Goal: Information Seeking & Learning: Check status

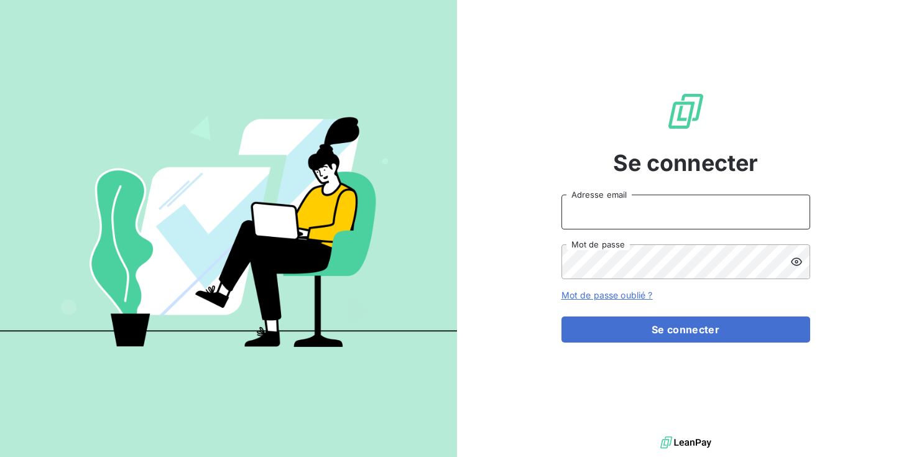
click at [617, 223] on input "Adresse email" at bounding box center [685, 212] width 249 height 35
type input "[EMAIL_ADDRESS][DOMAIN_NAME]"
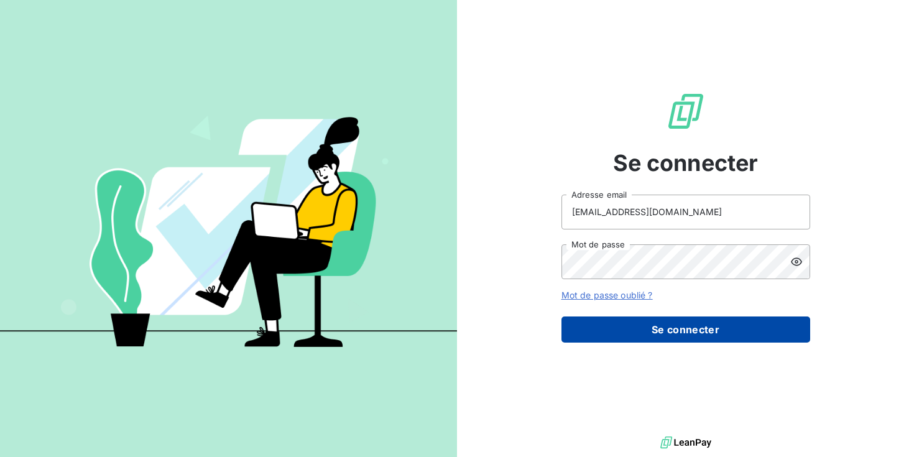
click at [650, 316] on button "Se connecter" at bounding box center [685, 329] width 249 height 26
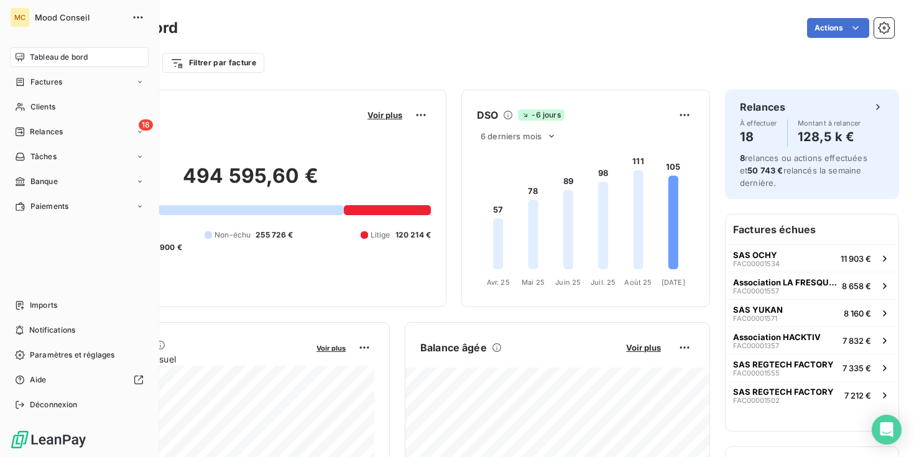
click at [30, 78] on span "Factures" at bounding box center [46, 81] width 32 height 11
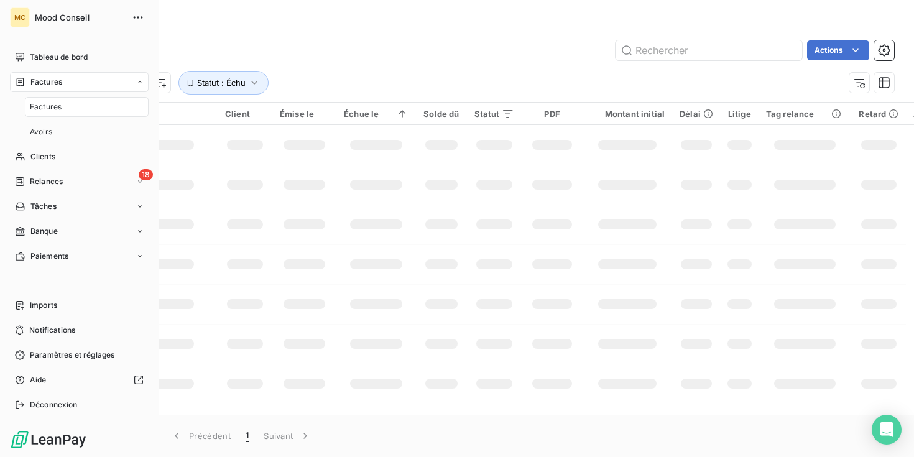
click at [80, 113] on div "Factures" at bounding box center [87, 107] width 124 height 20
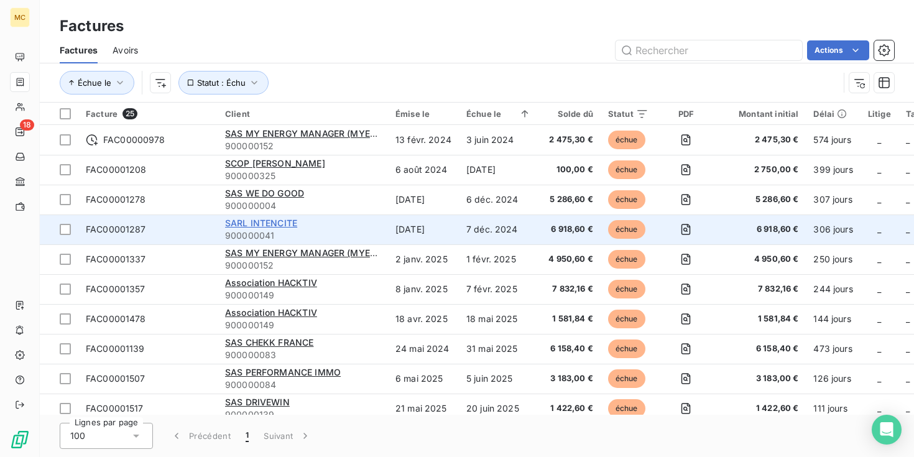
click at [292, 218] on span "SARL INTENCITE" at bounding box center [261, 223] width 72 height 11
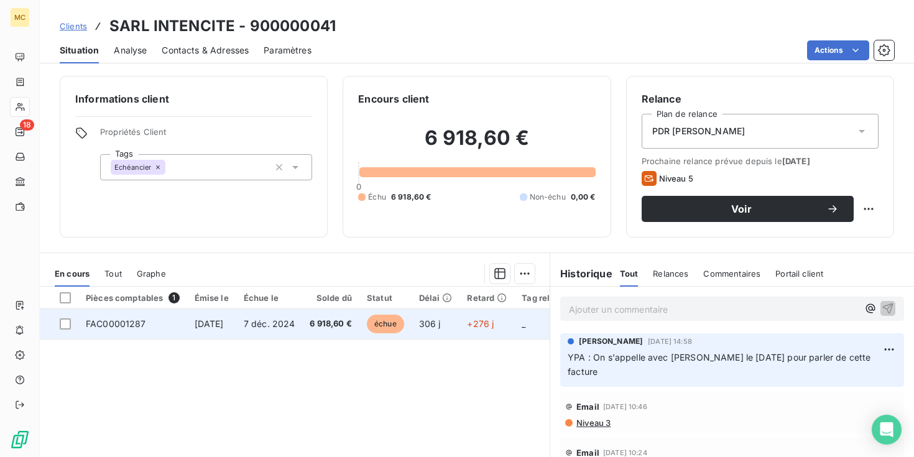
click at [265, 323] on span "7 déc. 2024" at bounding box center [270, 323] width 52 height 11
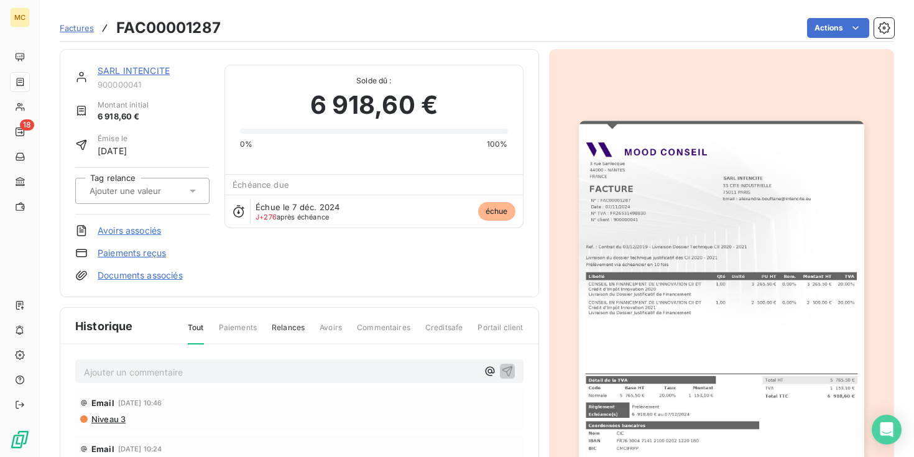
scroll to position [53, 0]
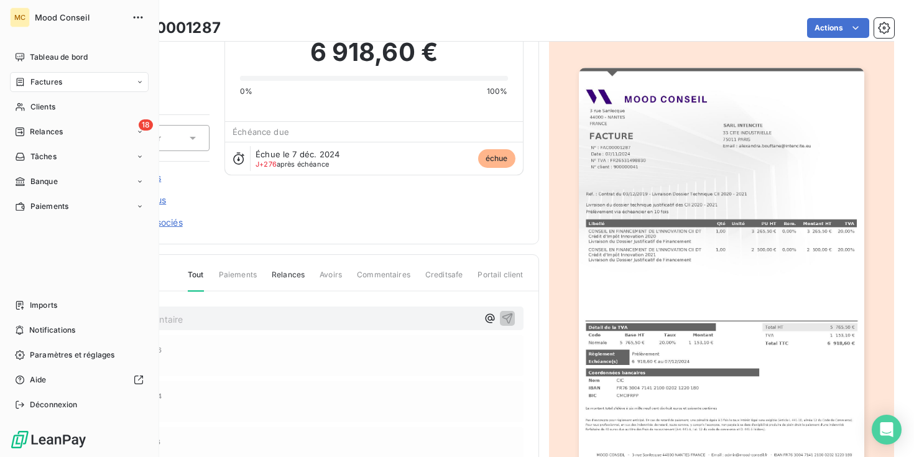
click at [48, 80] on span "Factures" at bounding box center [46, 81] width 32 height 11
click at [48, 75] on div "Factures" at bounding box center [79, 82] width 139 height 20
click at [64, 103] on div "Factures" at bounding box center [87, 107] width 124 height 20
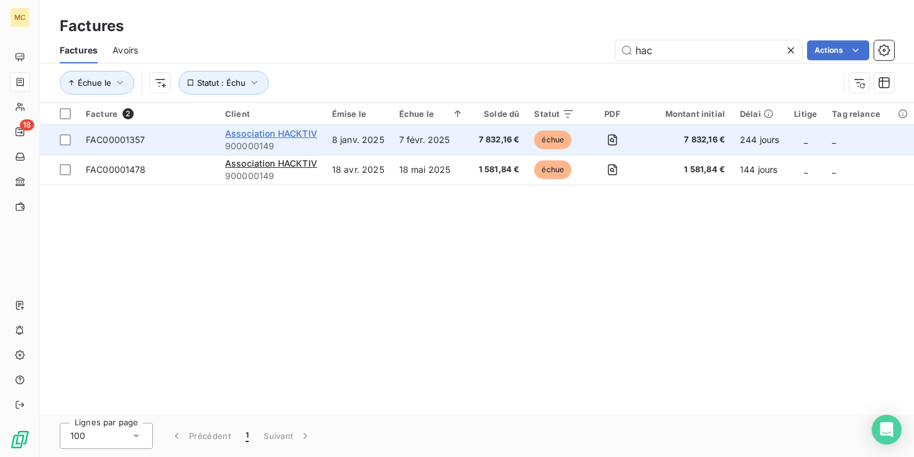
type input "hac"
click at [305, 129] on span "Association HACKTIV" at bounding box center [271, 133] width 92 height 11
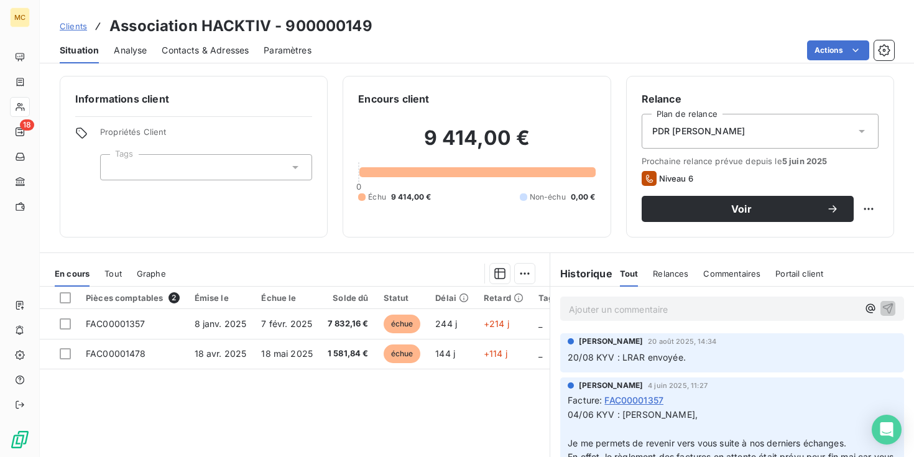
click at [196, 48] on span "Contacts & Adresses" at bounding box center [205, 50] width 87 height 12
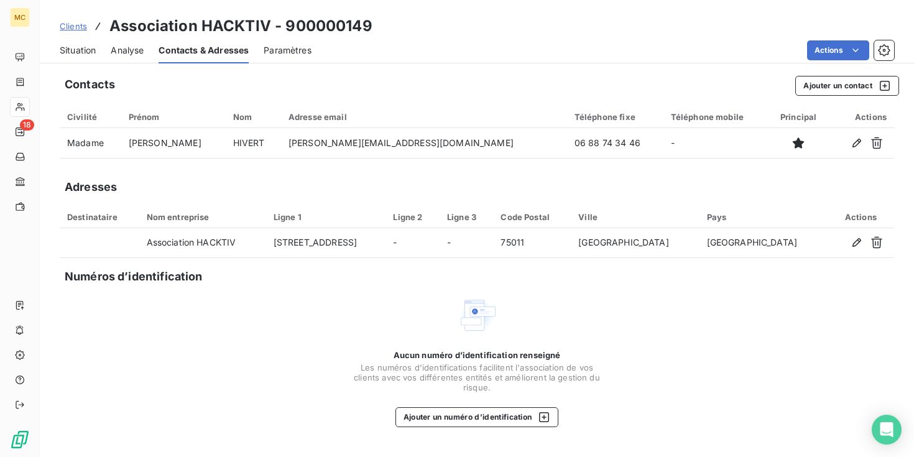
click at [87, 53] on span "Situation" at bounding box center [78, 50] width 36 height 12
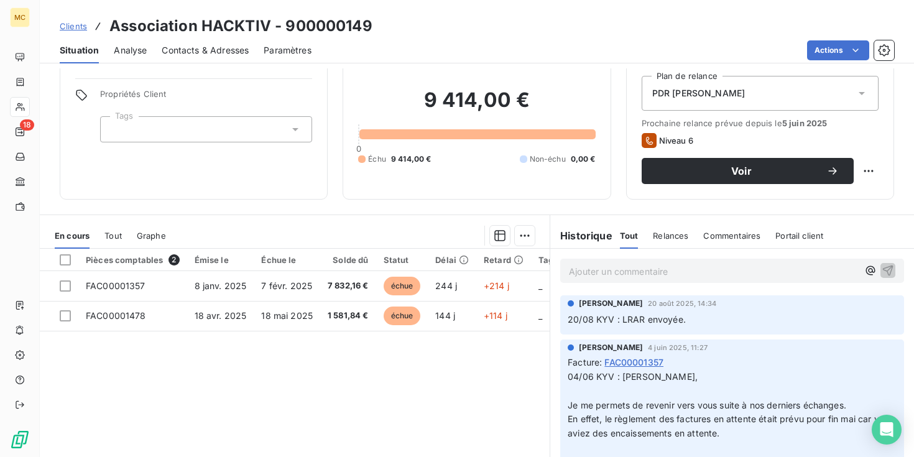
scroll to position [106, 0]
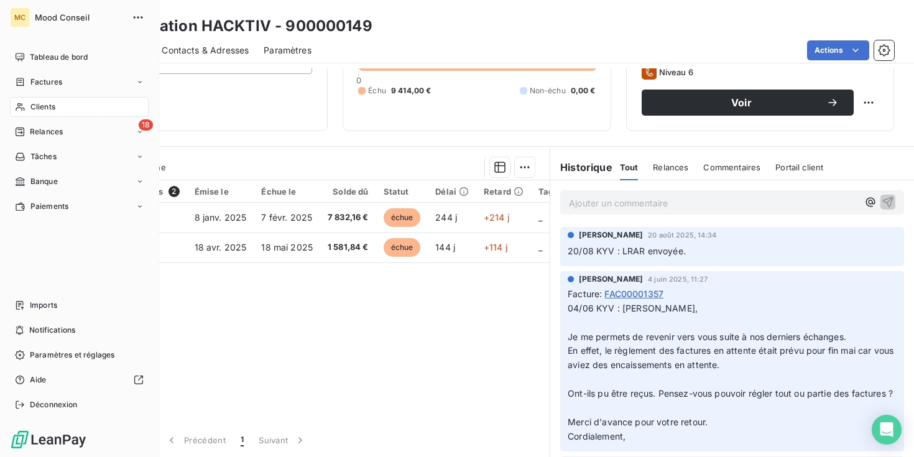
click at [55, 78] on span "Factures" at bounding box center [46, 81] width 32 height 11
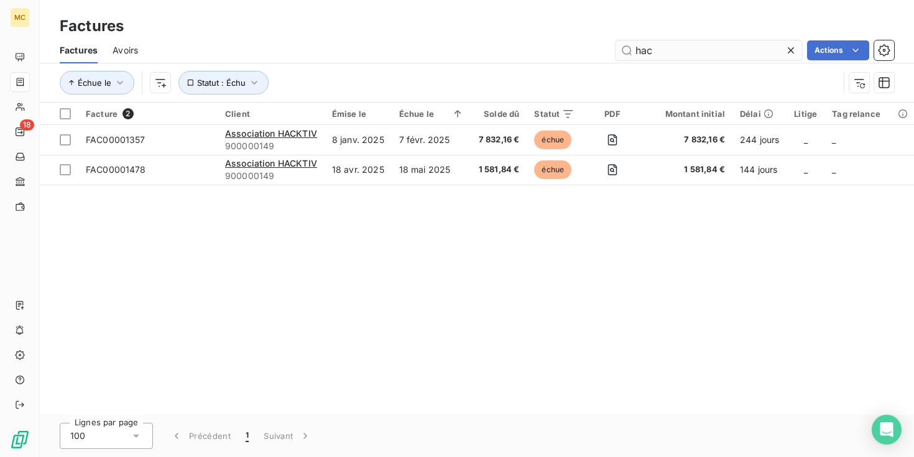
click at [641, 48] on input "hac" at bounding box center [708, 50] width 186 height 20
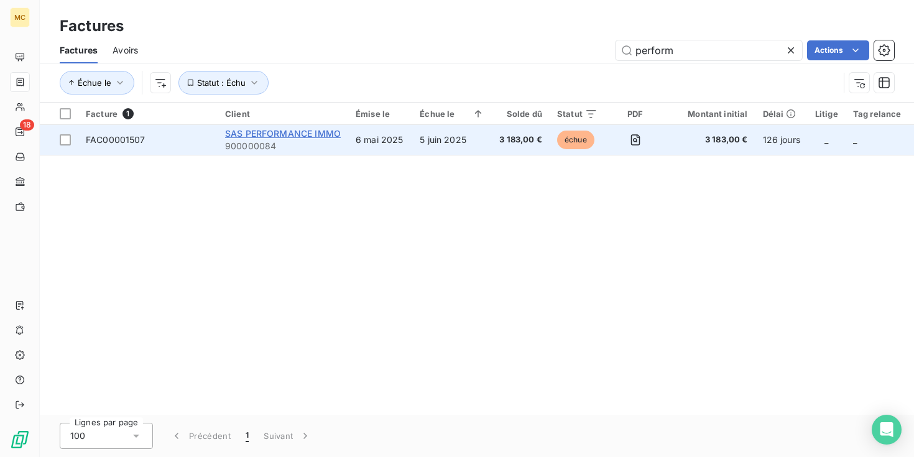
type input "perform"
click at [280, 131] on span "SAS PERFORMANCE IMMO" at bounding box center [283, 133] width 116 height 11
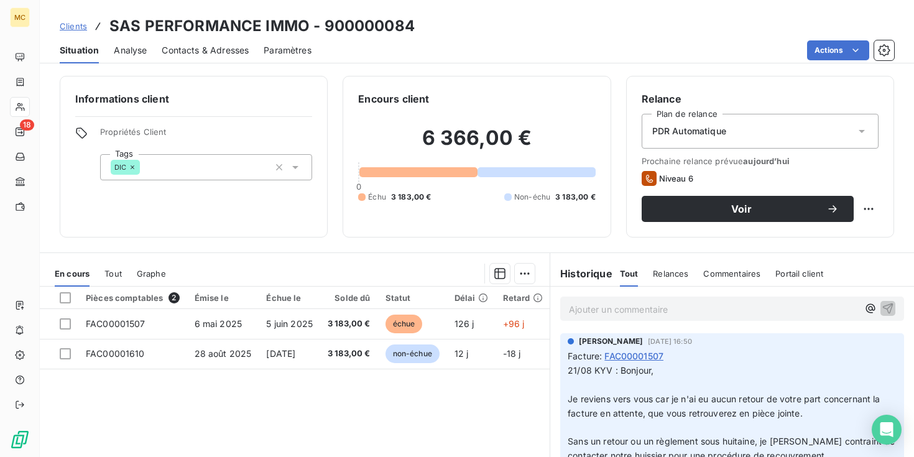
click at [219, 52] on span "Contacts & Adresses" at bounding box center [205, 50] width 87 height 12
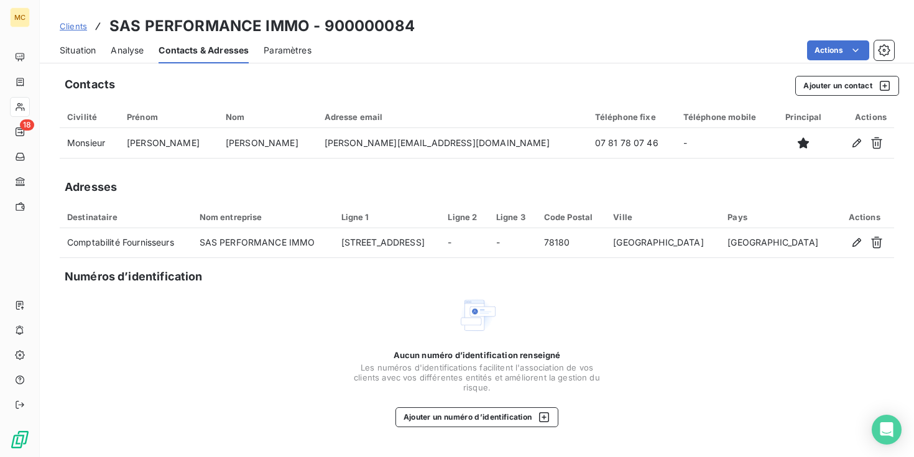
click at [88, 50] on span "Situation" at bounding box center [78, 50] width 36 height 12
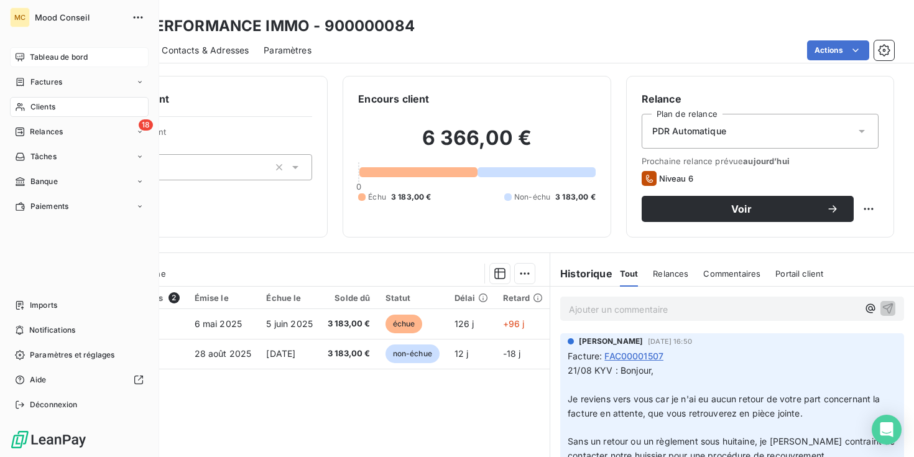
click at [73, 60] on span "Tableau de bord" at bounding box center [59, 57] width 58 height 11
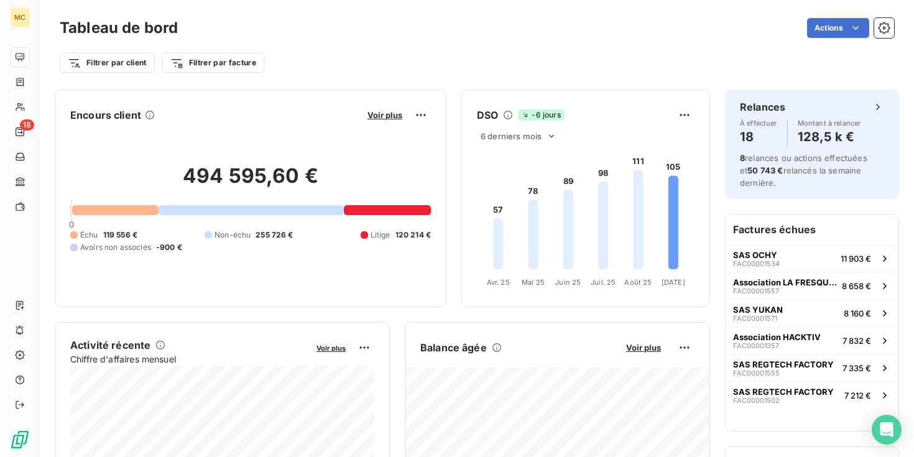
click at [674, 205] on icon at bounding box center [673, 221] width 10 height 93
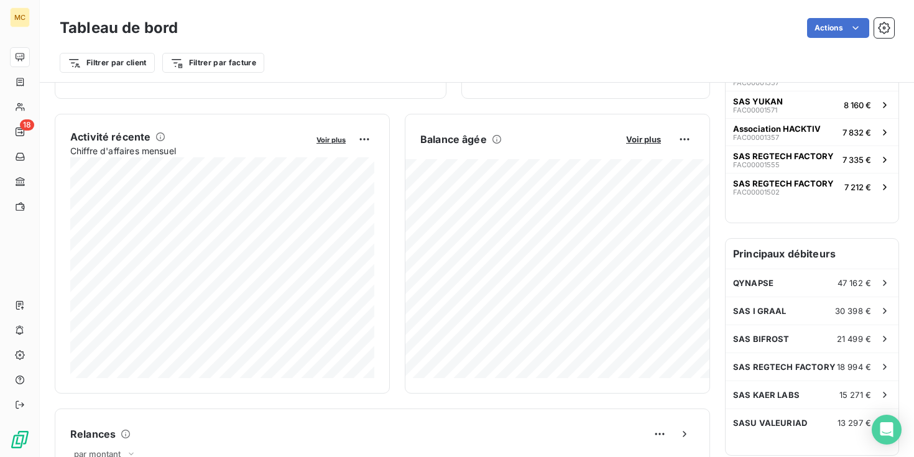
scroll to position [209, 0]
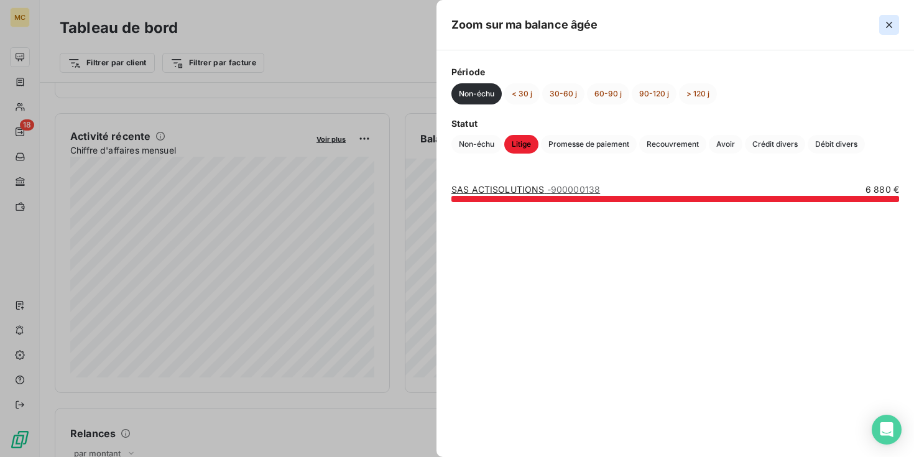
click at [889, 29] on icon "button" at bounding box center [889, 25] width 12 height 12
click at [513, 191] on link "SAS ACTISOLUTIONS - 900000138" at bounding box center [525, 189] width 149 height 11
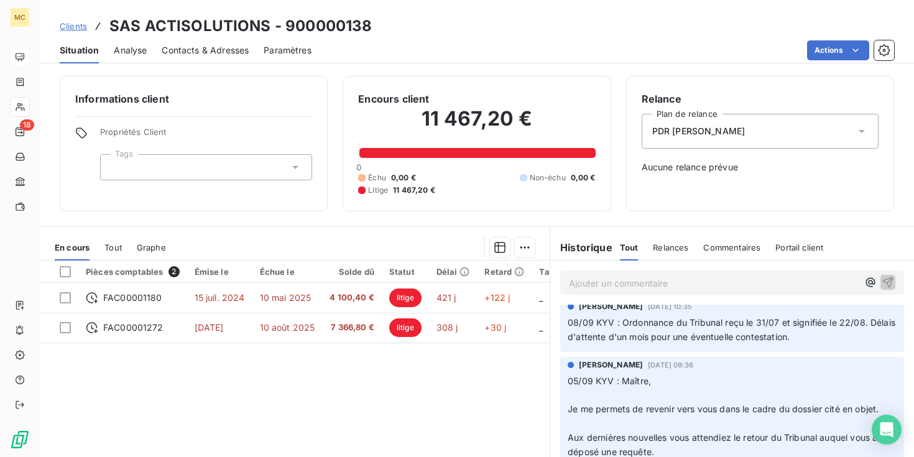
scroll to position [6, 0]
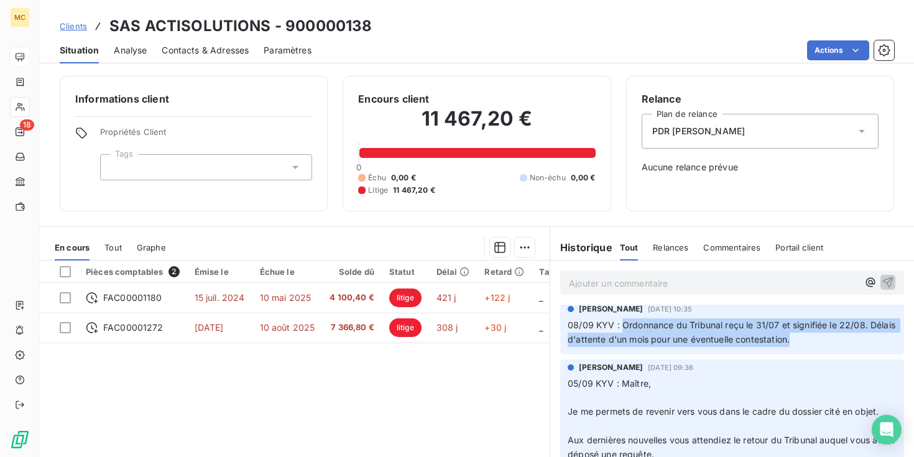
drag, startPoint x: 797, startPoint y: 339, endPoint x: 622, endPoint y: 331, distance: 176.1
click at [622, 331] on p "08/09 KYV : Ordonnance du Tribunal reçu le 31/07 et signifiée le 22/08. Délais …" at bounding box center [731, 332] width 329 height 29
copy span "Ordonnance du Tribunal reçu le 31/07 et signifiée le 22/08. Délais d'attente d'…"
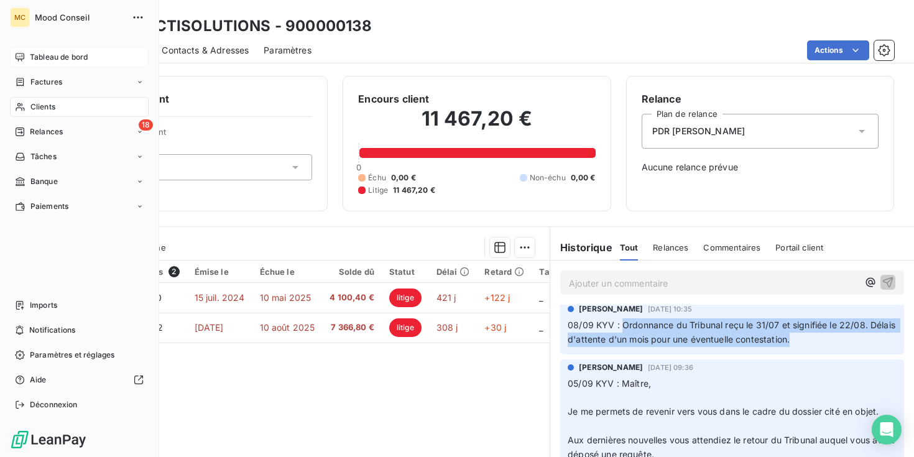
click at [59, 56] on span "Tableau de bord" at bounding box center [59, 57] width 58 height 11
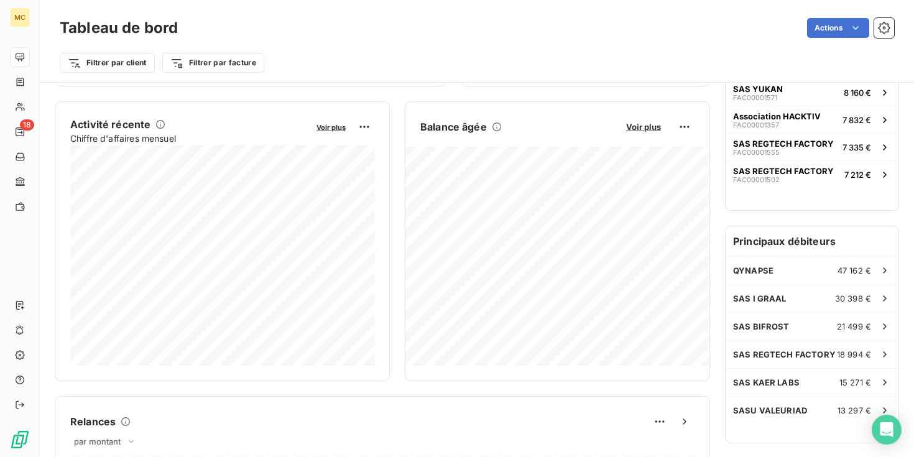
scroll to position [252, 0]
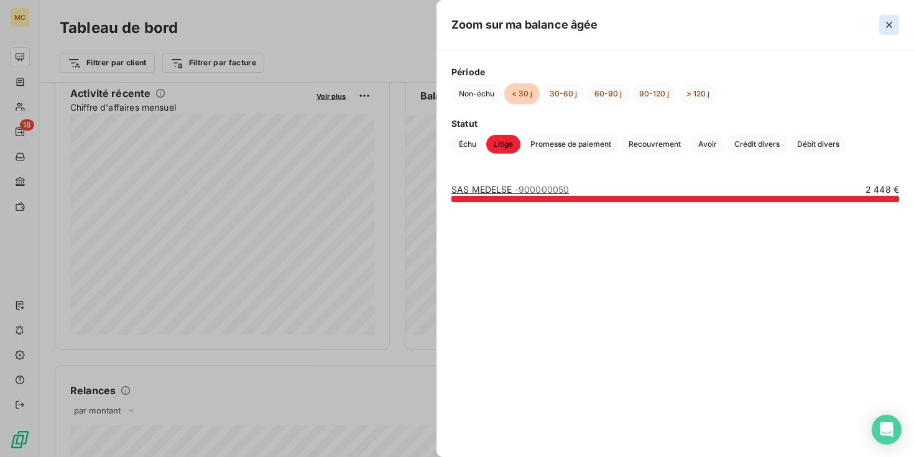
click at [891, 23] on icon "button" at bounding box center [889, 25] width 12 height 12
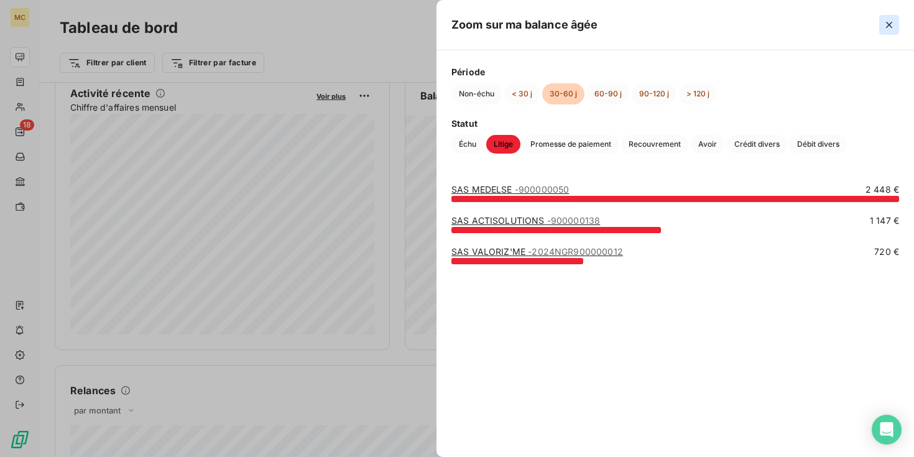
click at [888, 25] on icon "button" at bounding box center [889, 25] width 6 height 6
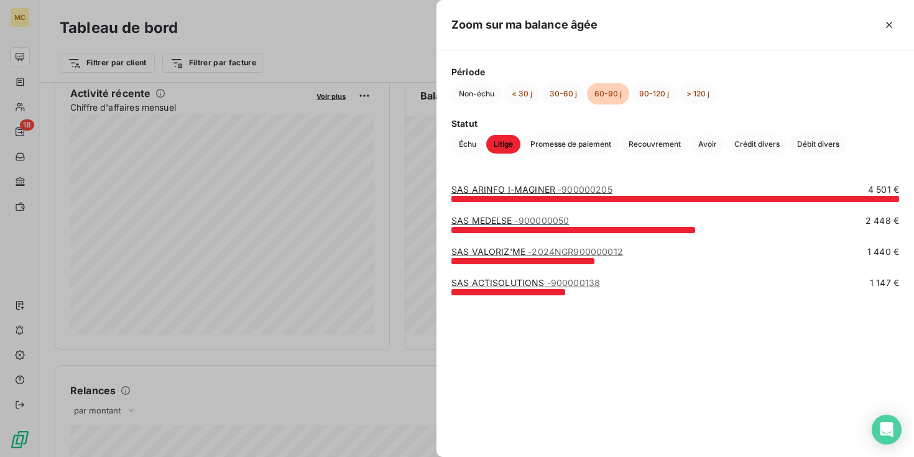
click at [497, 186] on link "SAS ARINFO I-MAGINER - 900000205" at bounding box center [531, 189] width 161 height 11
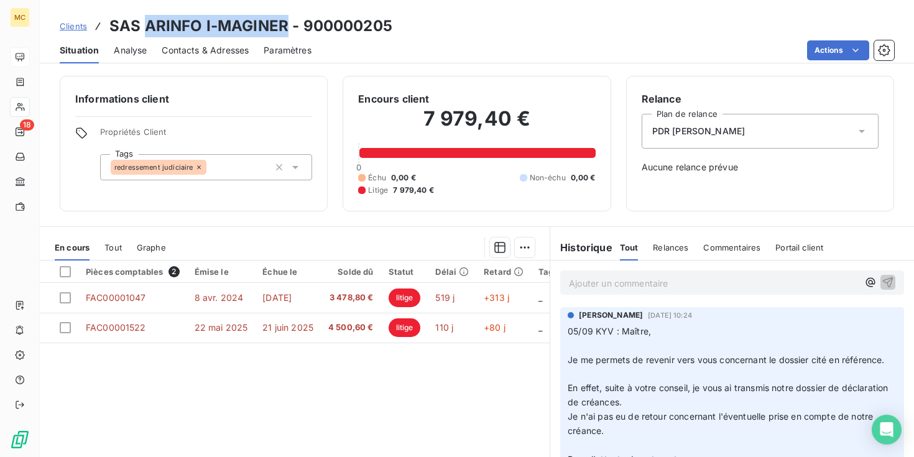
drag, startPoint x: 143, startPoint y: 25, endPoint x: 286, endPoint y: 32, distance: 143.1
click at [286, 32] on h3 "SAS ARINFO I-MAGINER - 900000205" at bounding box center [250, 26] width 283 height 22
copy h3 "ARINFO I-MAGINER"
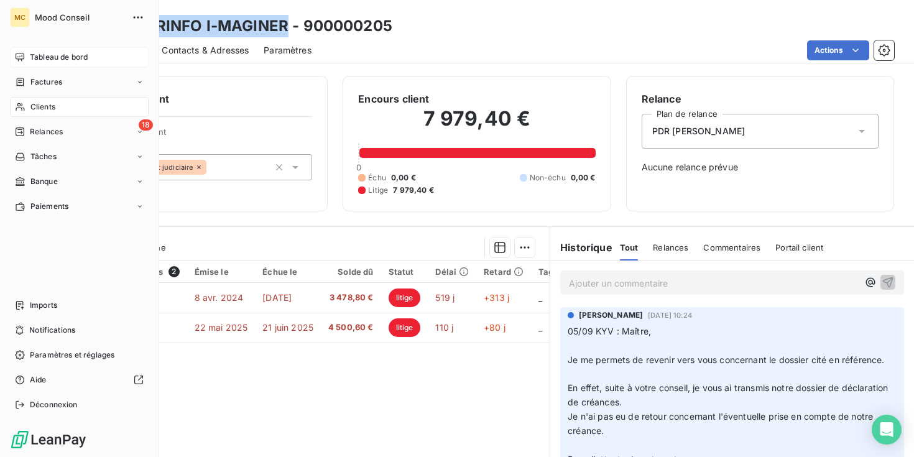
click at [25, 60] on div "Tableau de bord" at bounding box center [79, 57] width 139 height 20
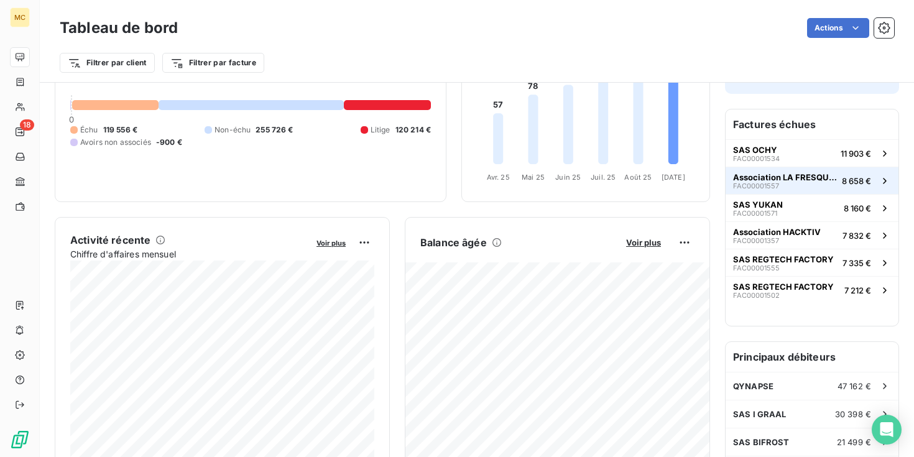
scroll to position [108, 0]
